Goal: Navigation & Orientation: Find specific page/section

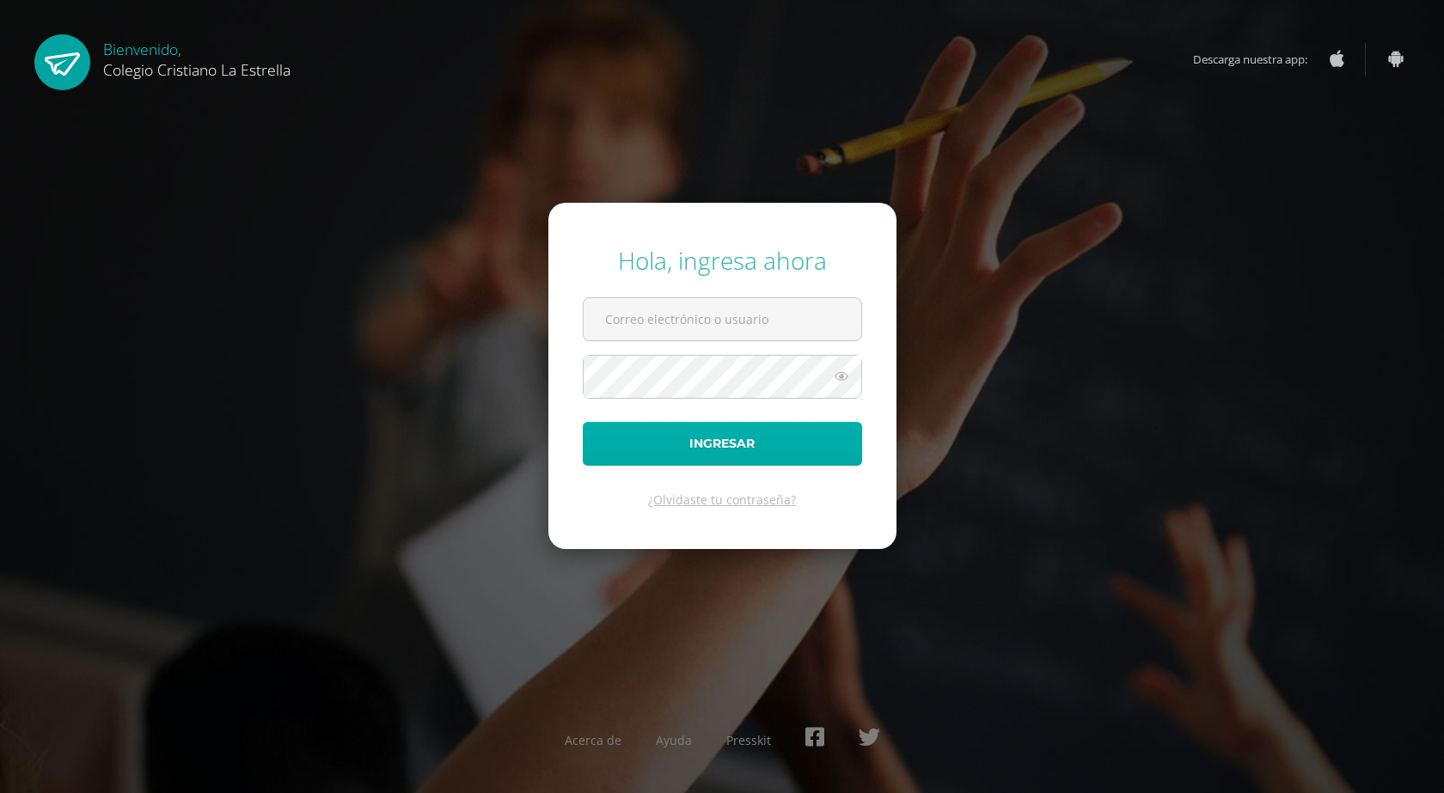
type input "[EMAIL_ADDRESS][DOMAIN_NAME]"
click at [688, 455] on button "Ingresar" at bounding box center [722, 444] width 279 height 44
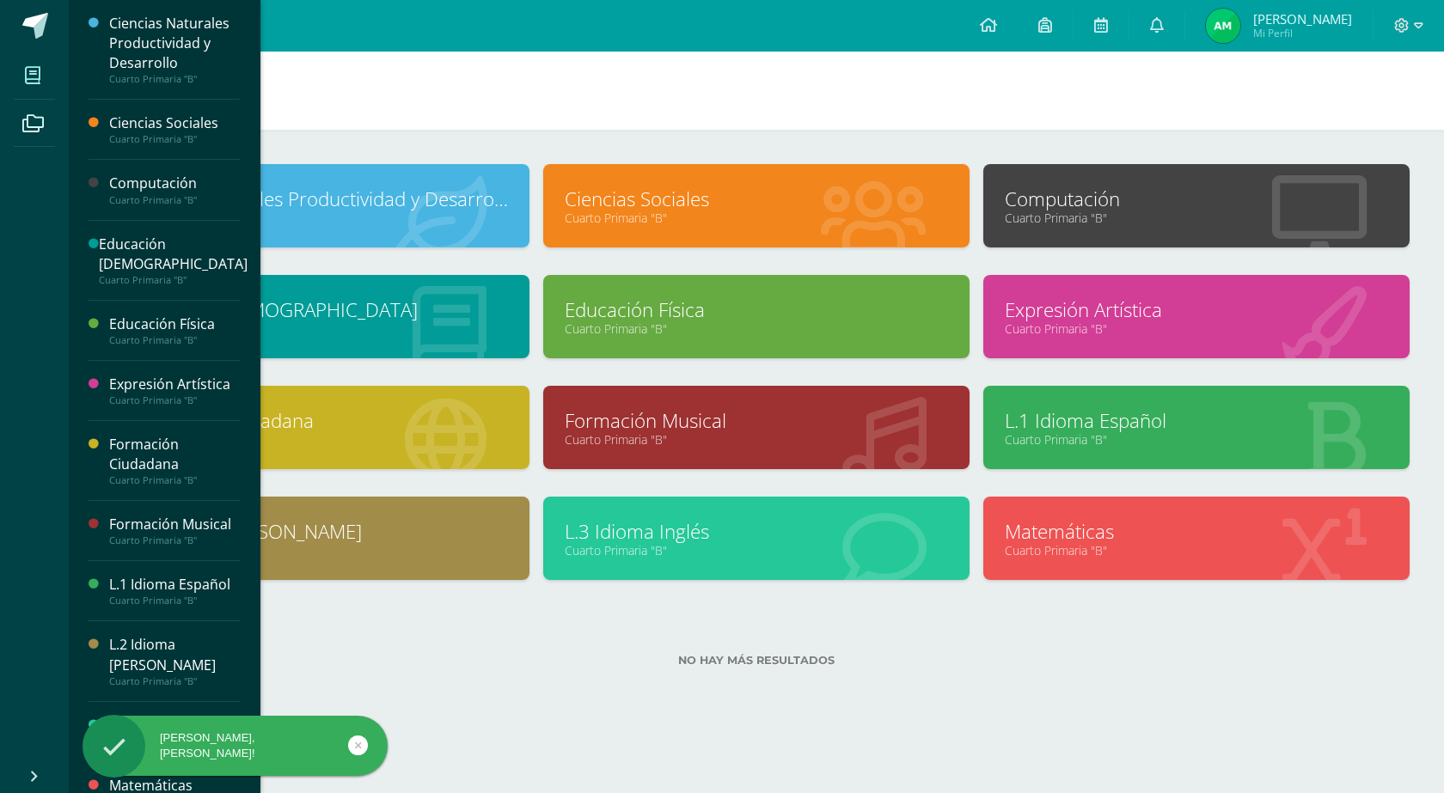
click at [37, 76] on icon at bounding box center [32, 75] width 15 height 17
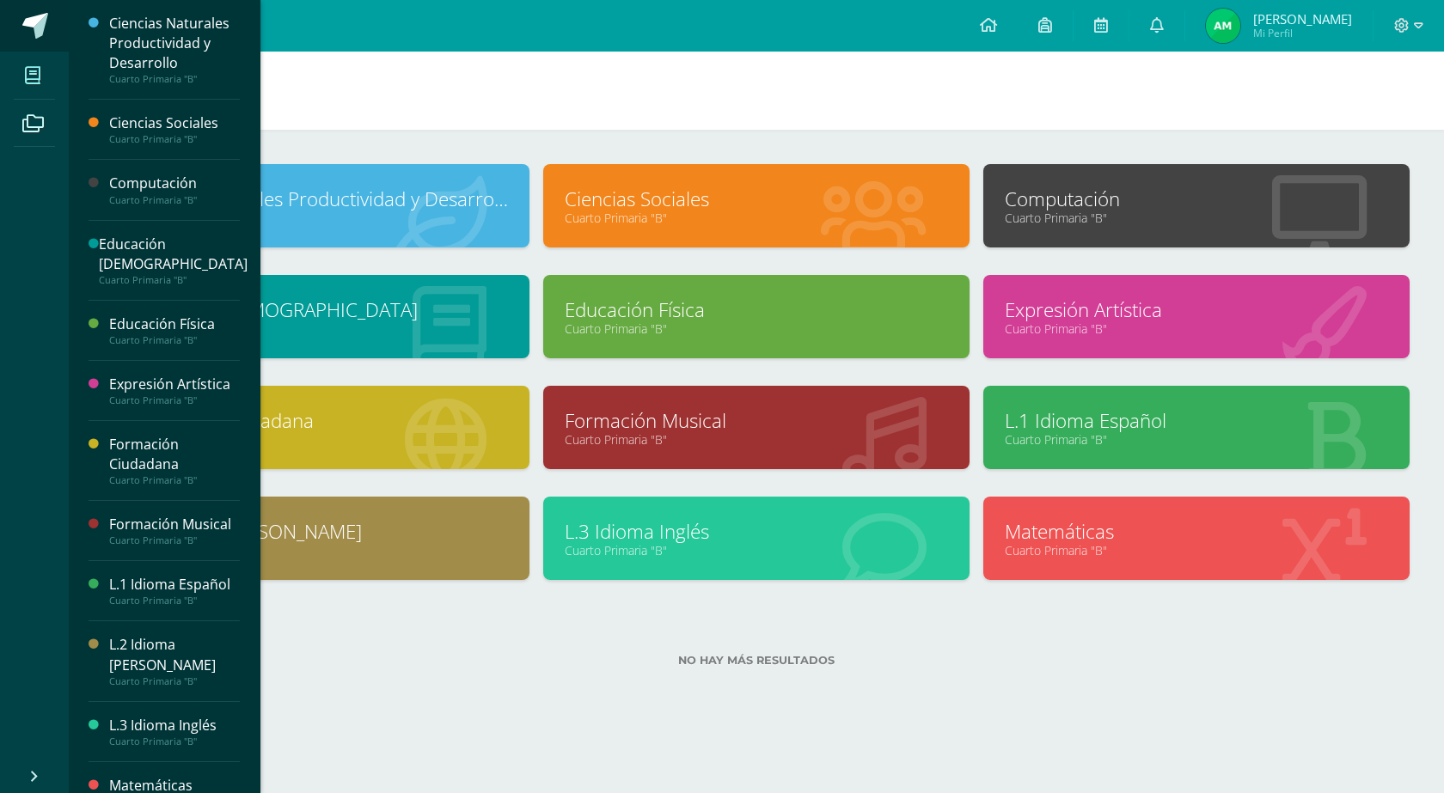
click at [27, 25] on span at bounding box center [35, 26] width 26 height 26
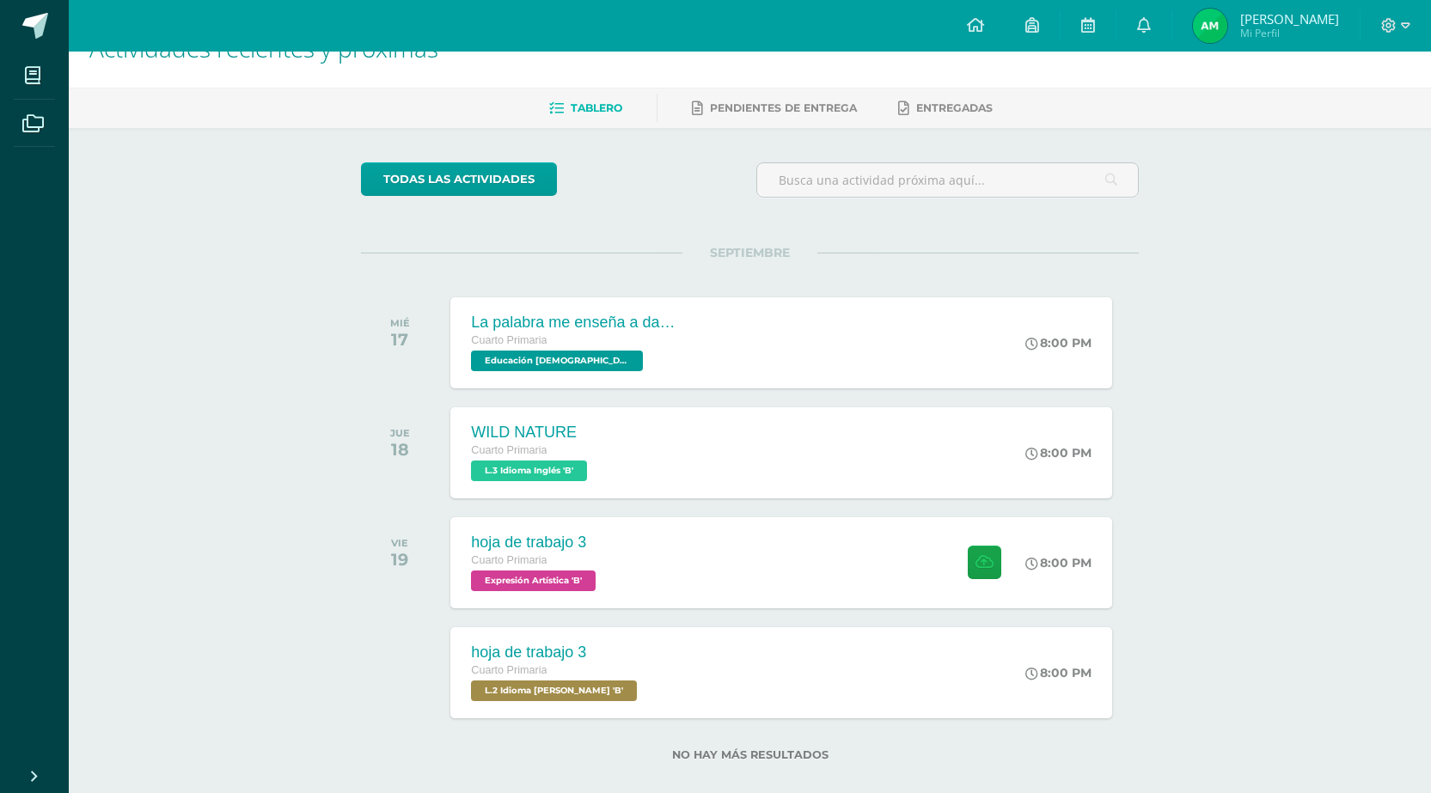
scroll to position [65, 0]
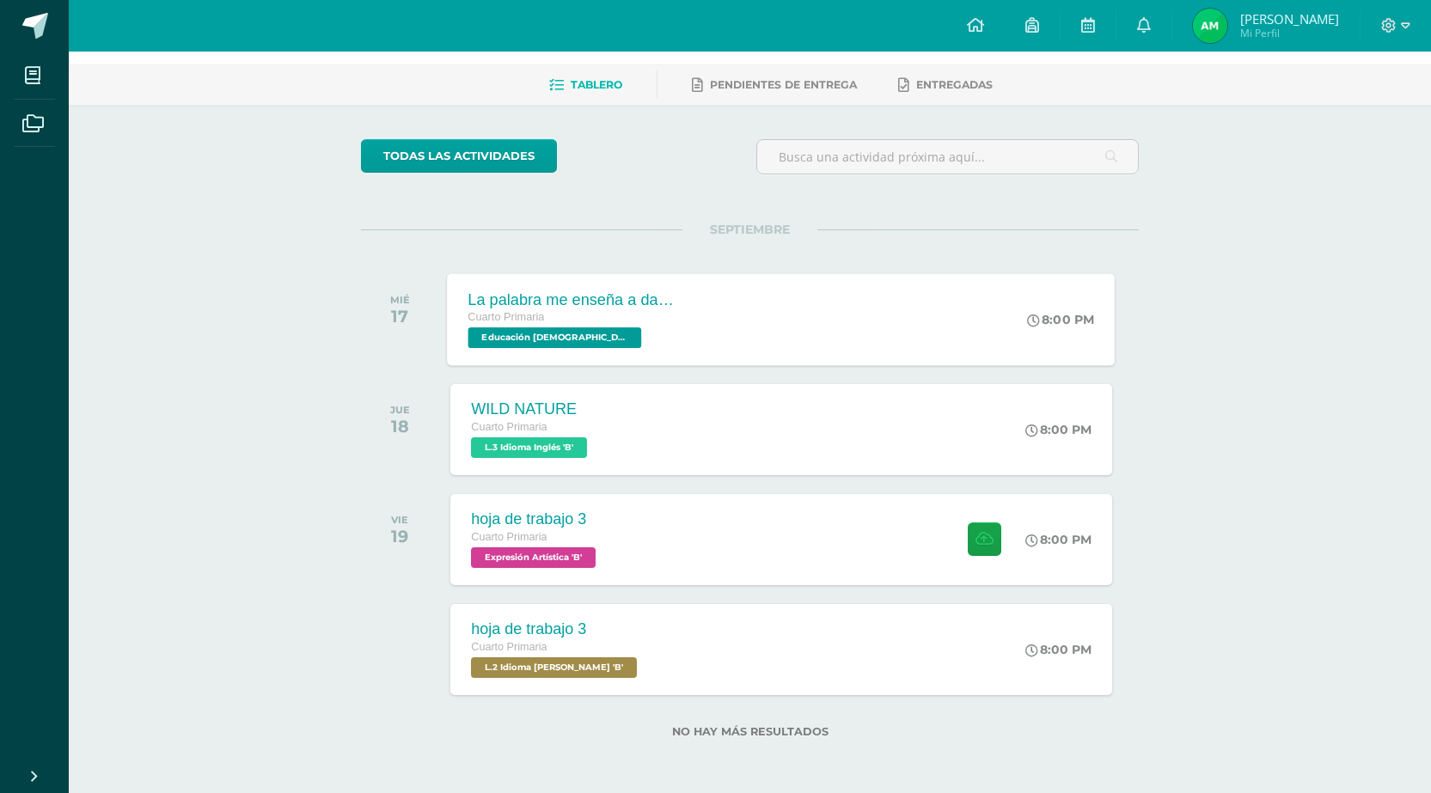
click at [565, 339] on span "Educación [DEMOGRAPHIC_DATA] 'B'" at bounding box center [555, 337] width 174 height 21
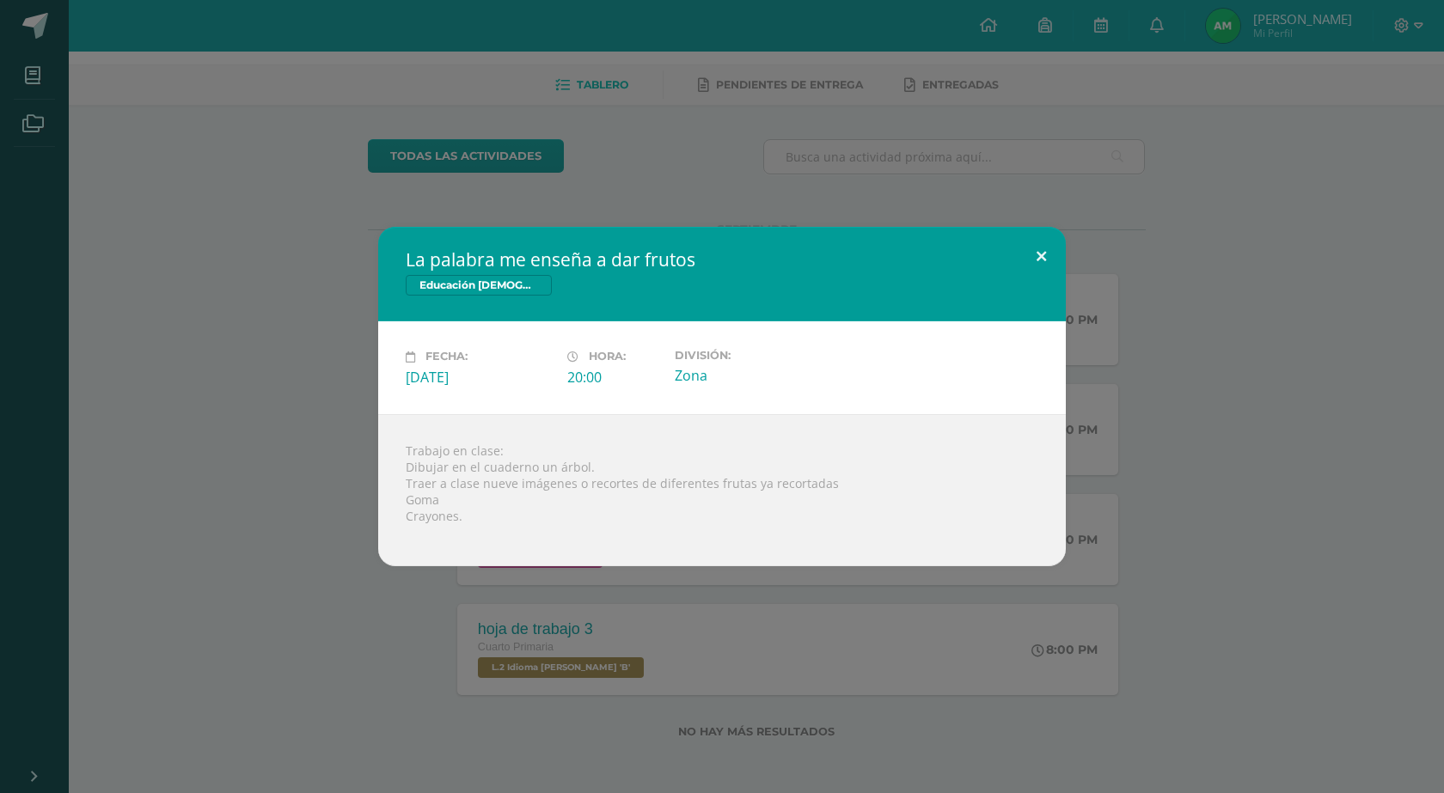
click at [1036, 259] on button at bounding box center [1041, 256] width 49 height 58
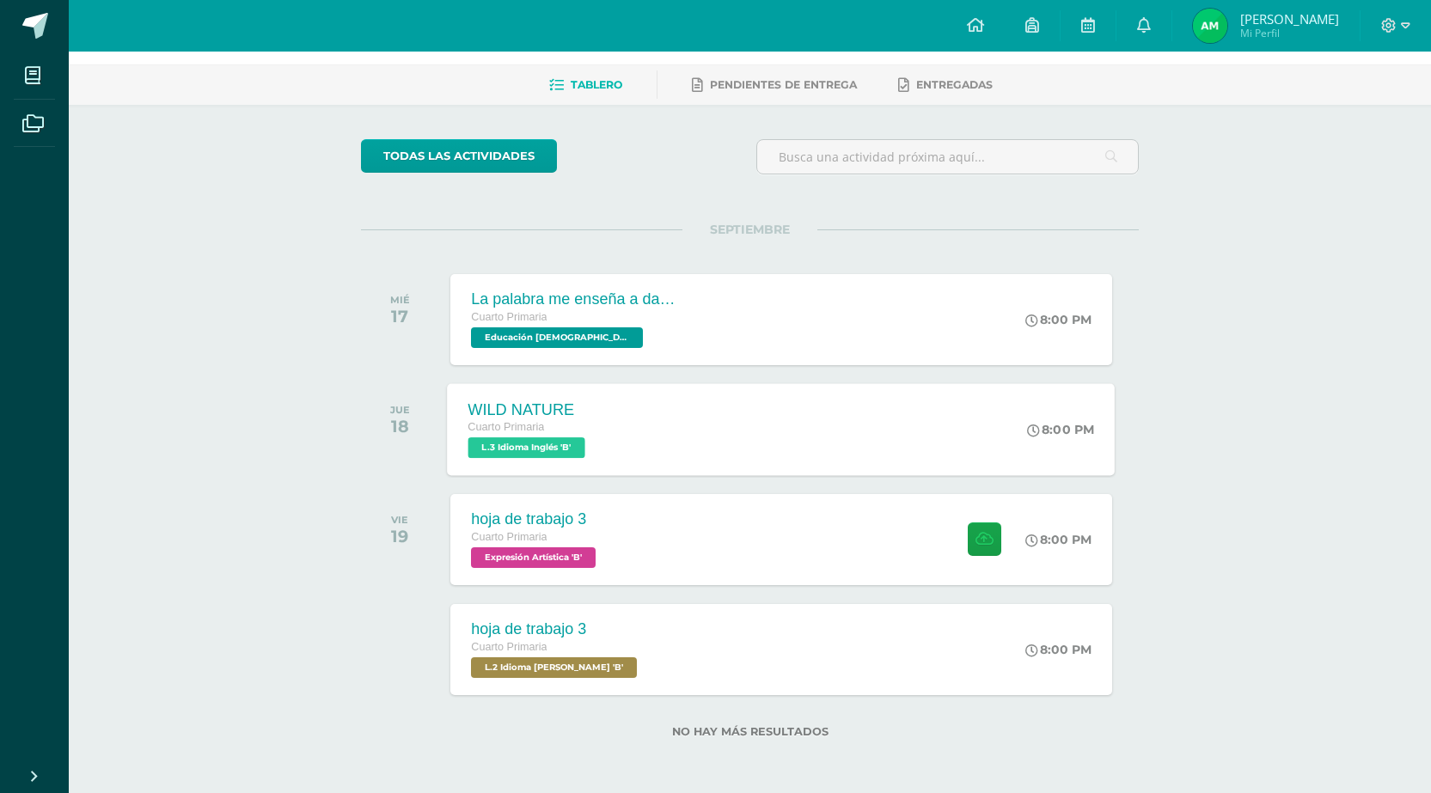
click at [534, 445] on span "L.3 Idioma Inglés 'B'" at bounding box center [526, 447] width 117 height 21
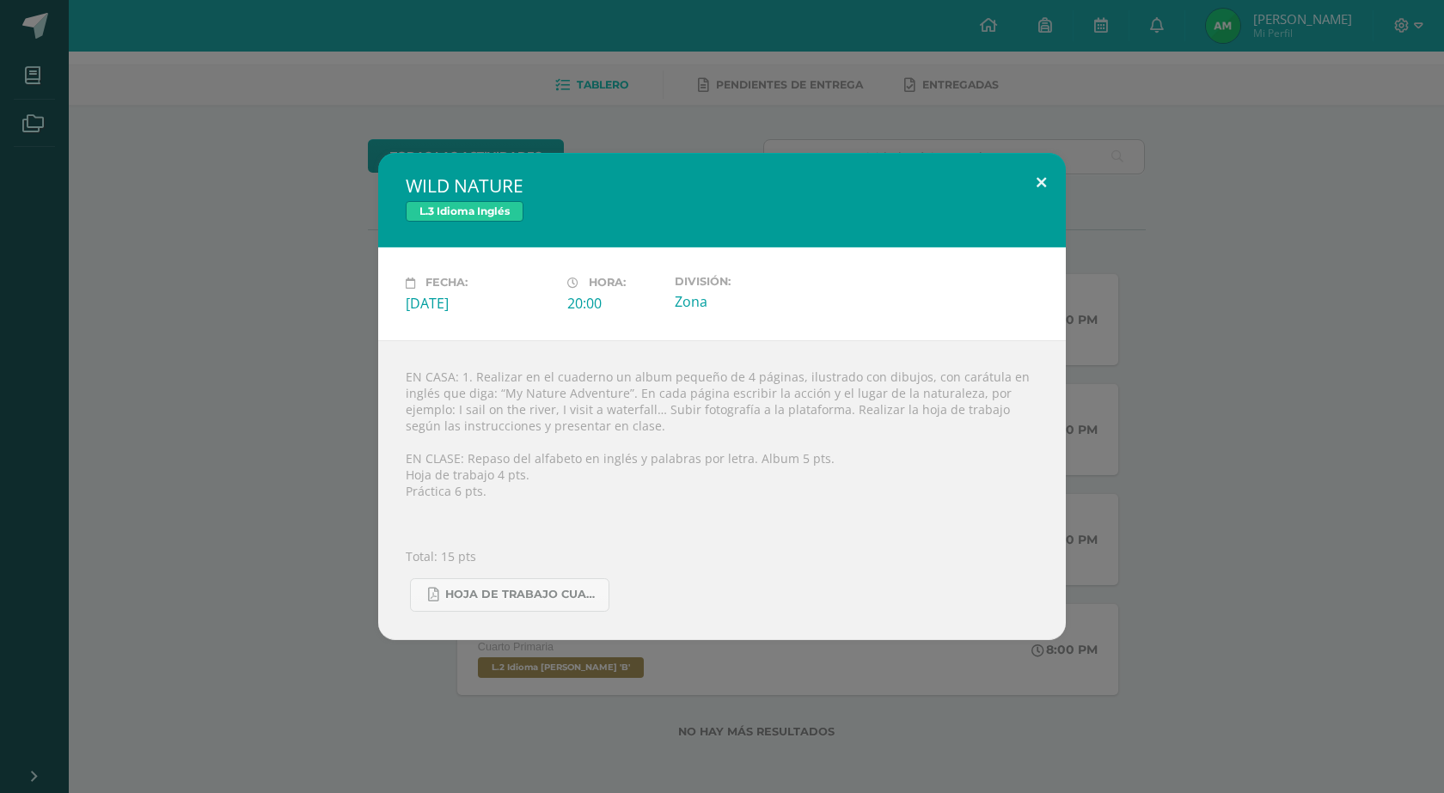
click at [1040, 187] on button at bounding box center [1041, 182] width 49 height 58
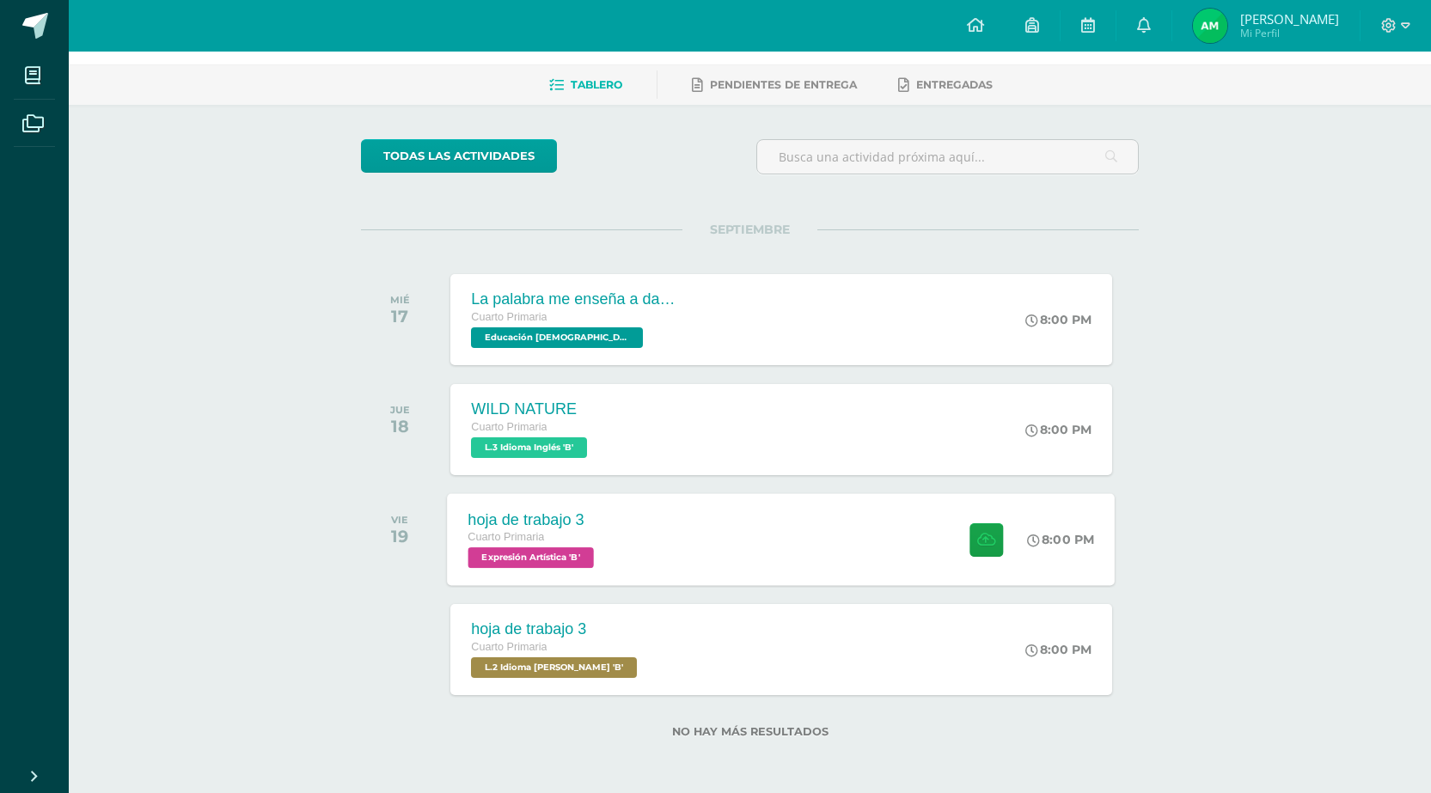
click at [571, 549] on span "Expresión Artística 'B'" at bounding box center [530, 557] width 125 height 21
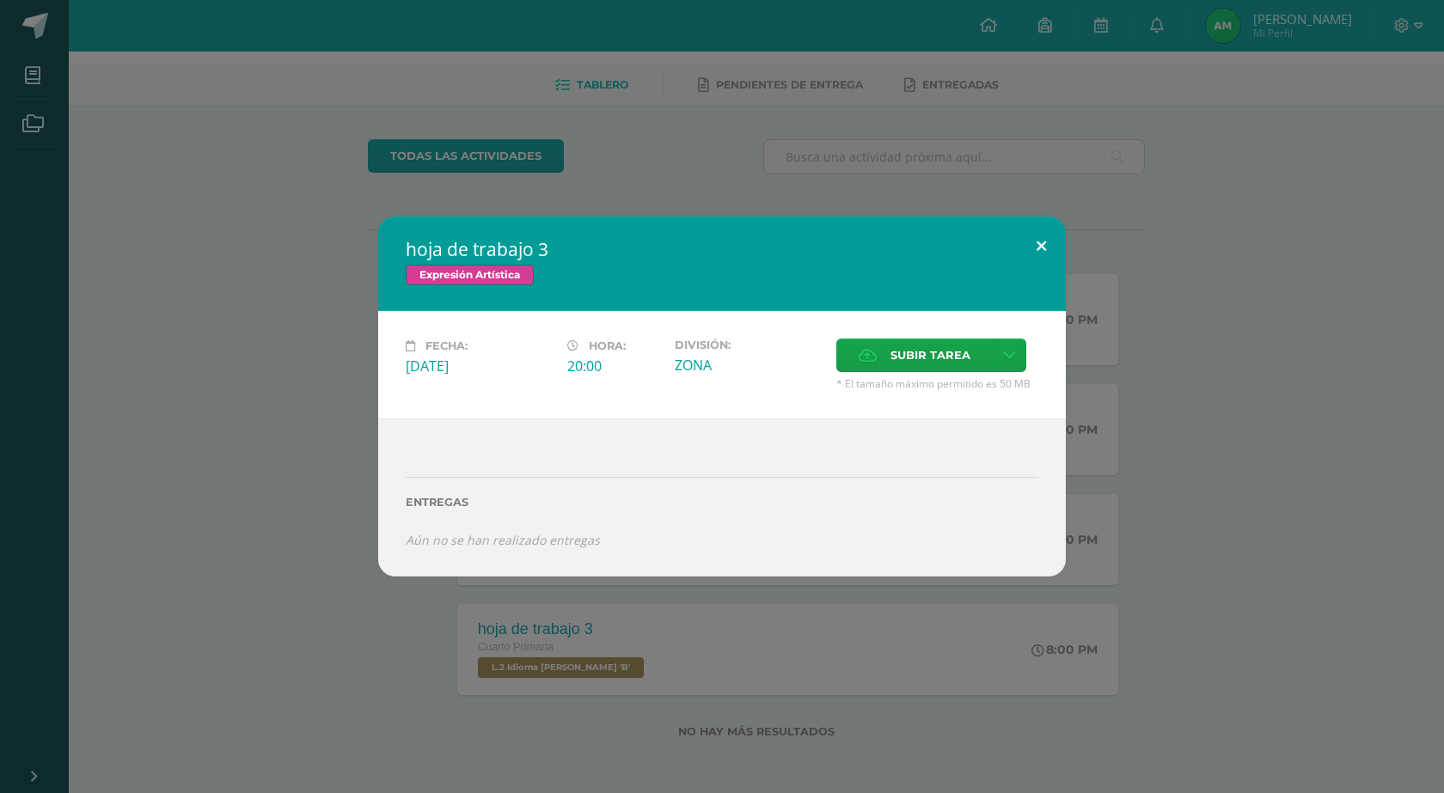
click at [1049, 241] on button at bounding box center [1041, 246] width 49 height 58
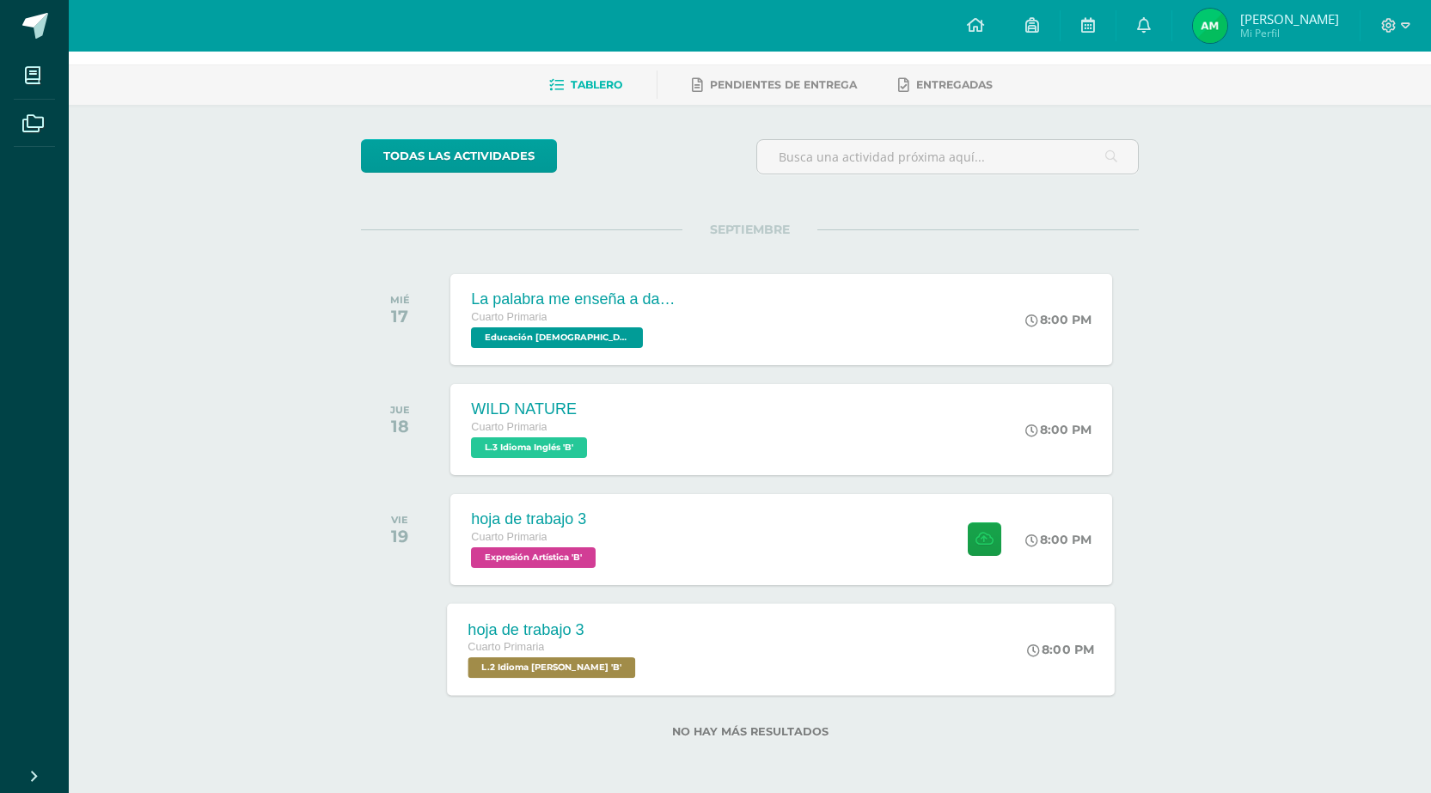
click at [589, 669] on span "L.2 Idioma [PERSON_NAME] 'B'" at bounding box center [552, 667] width 168 height 21
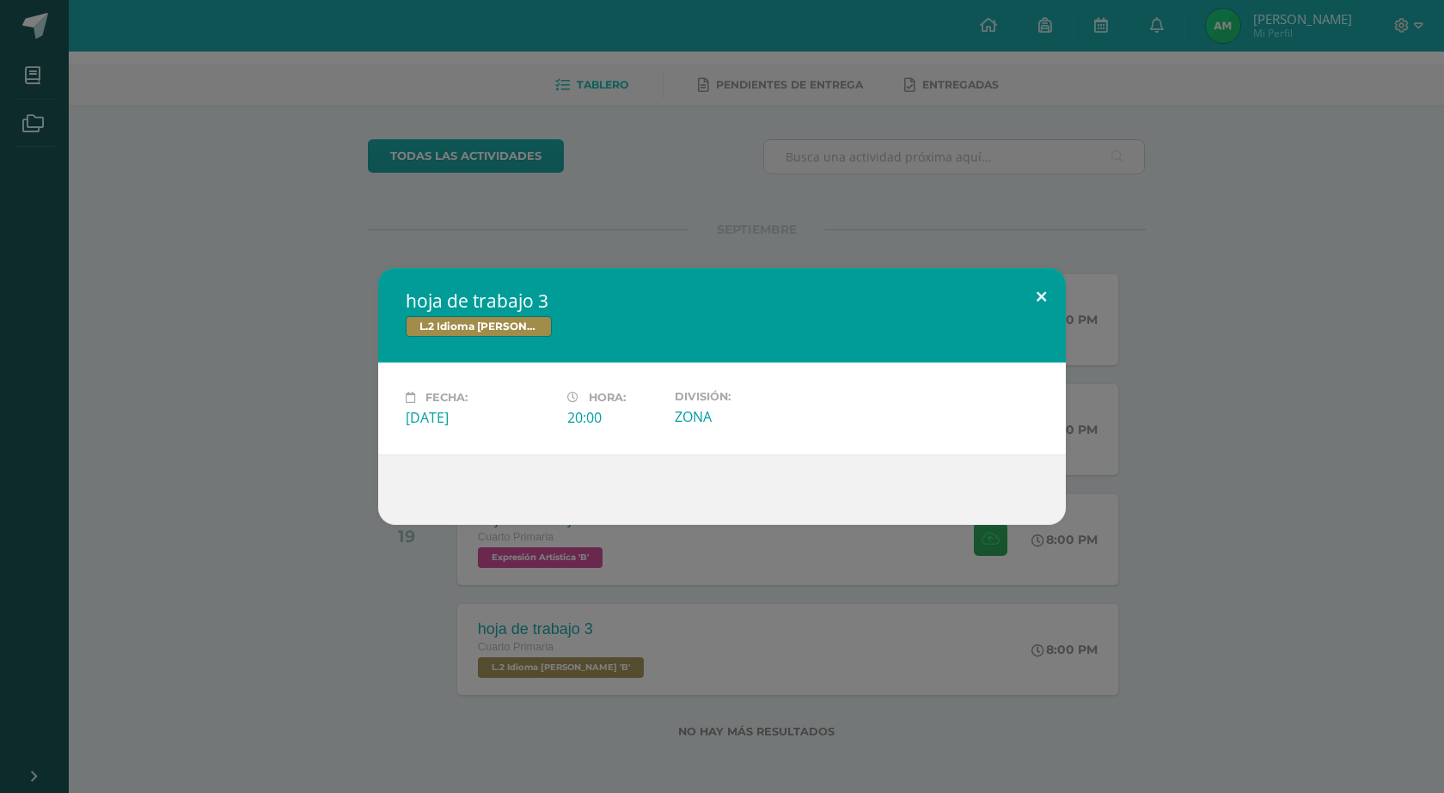
click at [1043, 298] on button at bounding box center [1041, 297] width 49 height 58
